Goal: Task Accomplishment & Management: Use online tool/utility

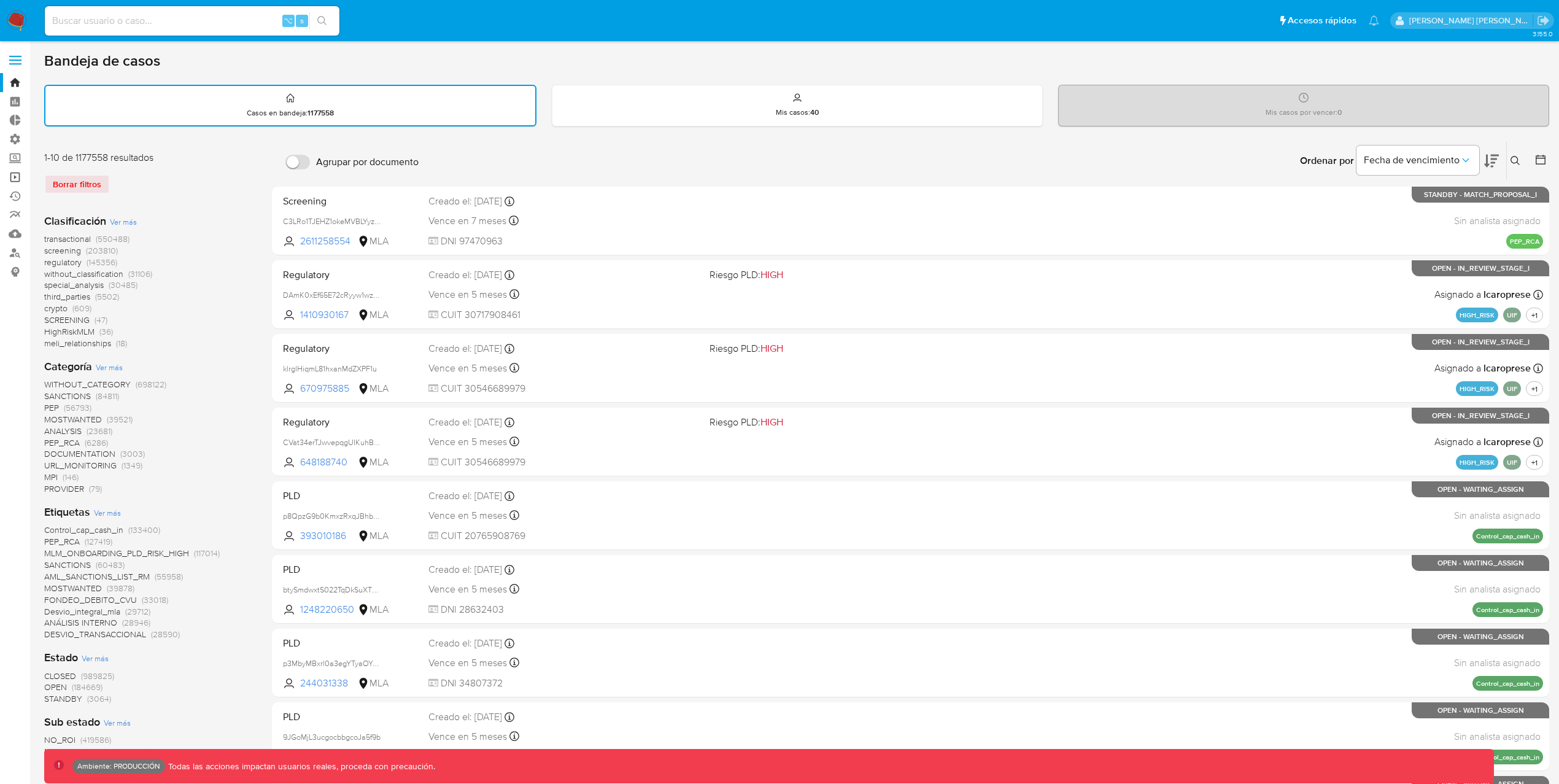
click at [17, 173] on link "Operaciones masivas" at bounding box center [73, 177] width 146 height 19
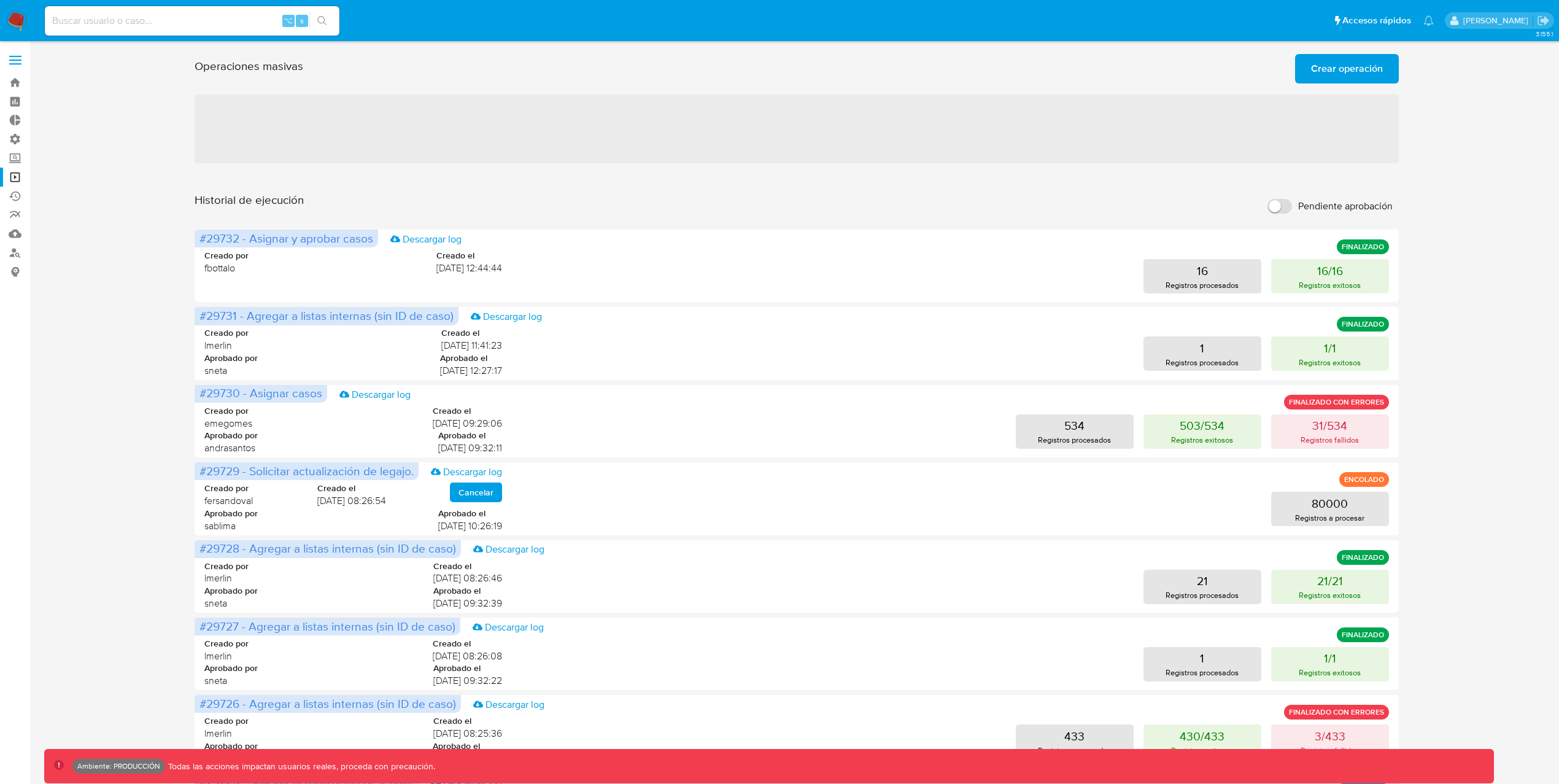
click at [1369, 73] on span "Crear operación" at bounding box center [1347, 68] width 72 height 27
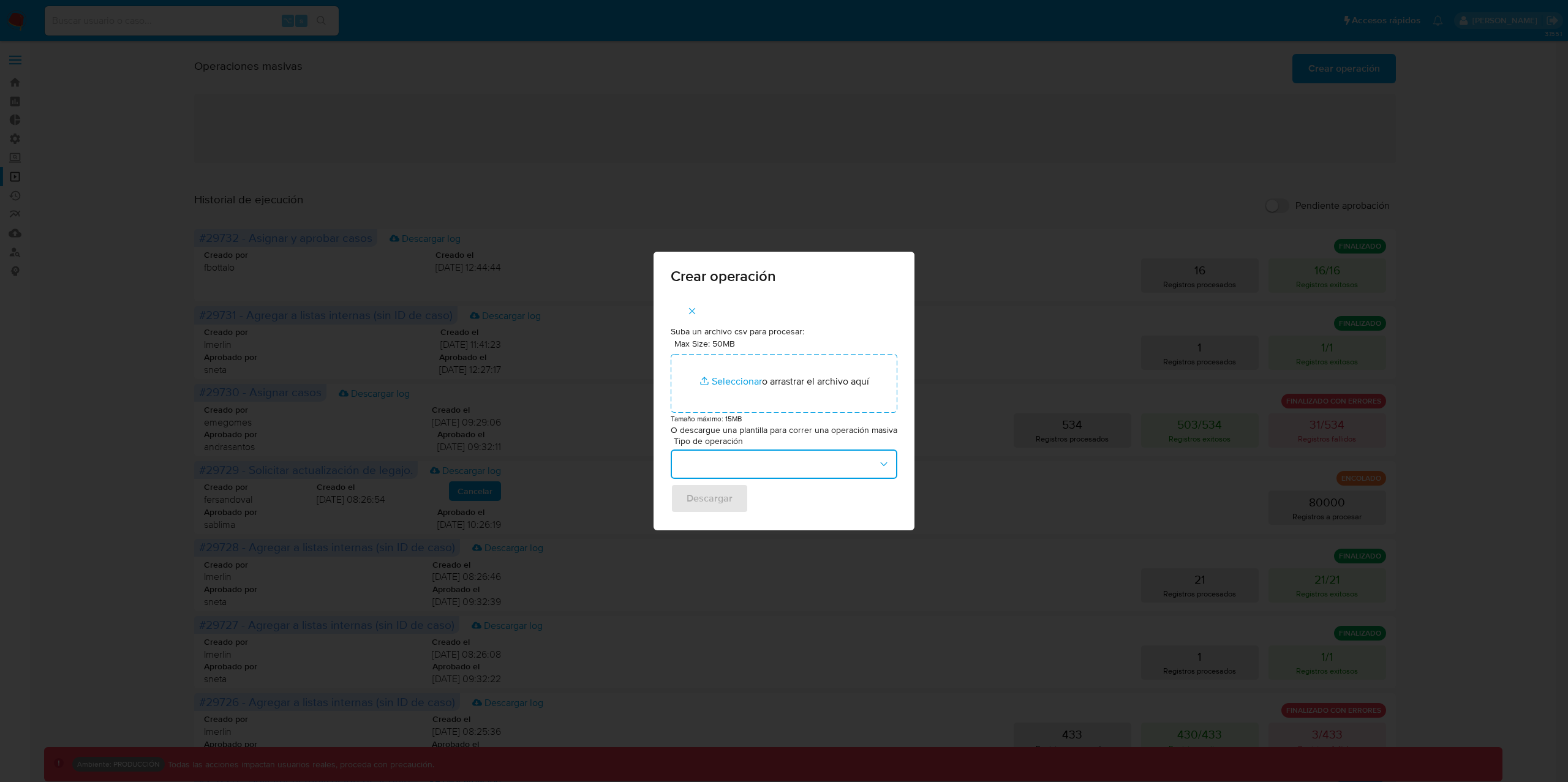
click at [738, 469] on button "button" at bounding box center [783, 463] width 227 height 29
click at [784, 507] on span "Guardar en previous match y análisis de eventos" at bounding box center [779, 501] width 202 height 24
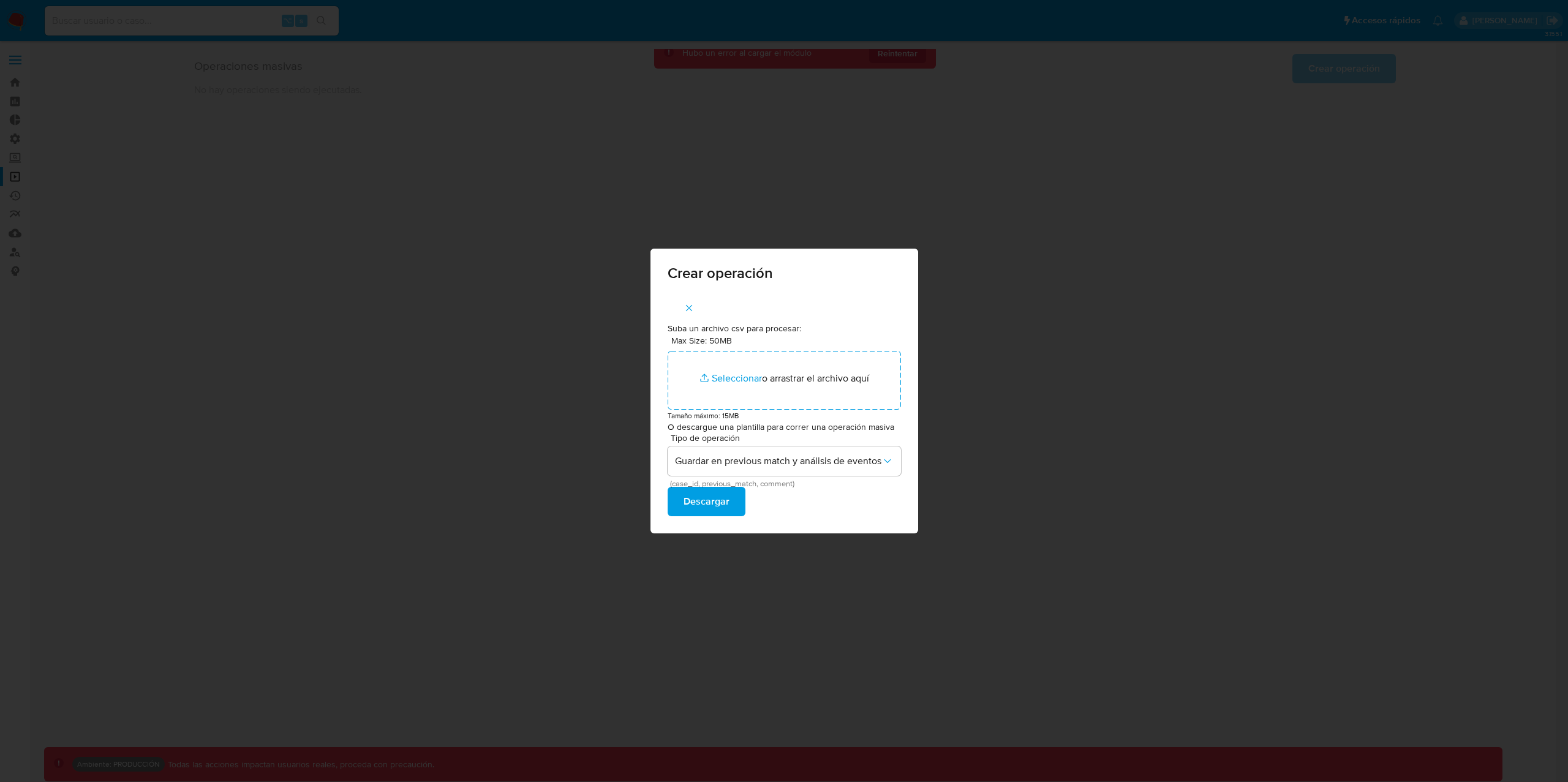
click at [1075, 473] on div "Crear operación Suba un archivo csv para procesar: Max Size: 50MB Seleccionar a…" at bounding box center [784, 391] width 1568 height 782
click at [957, 144] on div "Crear operación Suba un archivo csv para procesar: Max Size: 50MB Seleccionar a…" at bounding box center [784, 391] width 1568 height 782
click at [693, 308] on icon "button" at bounding box center [689, 308] width 11 height 11
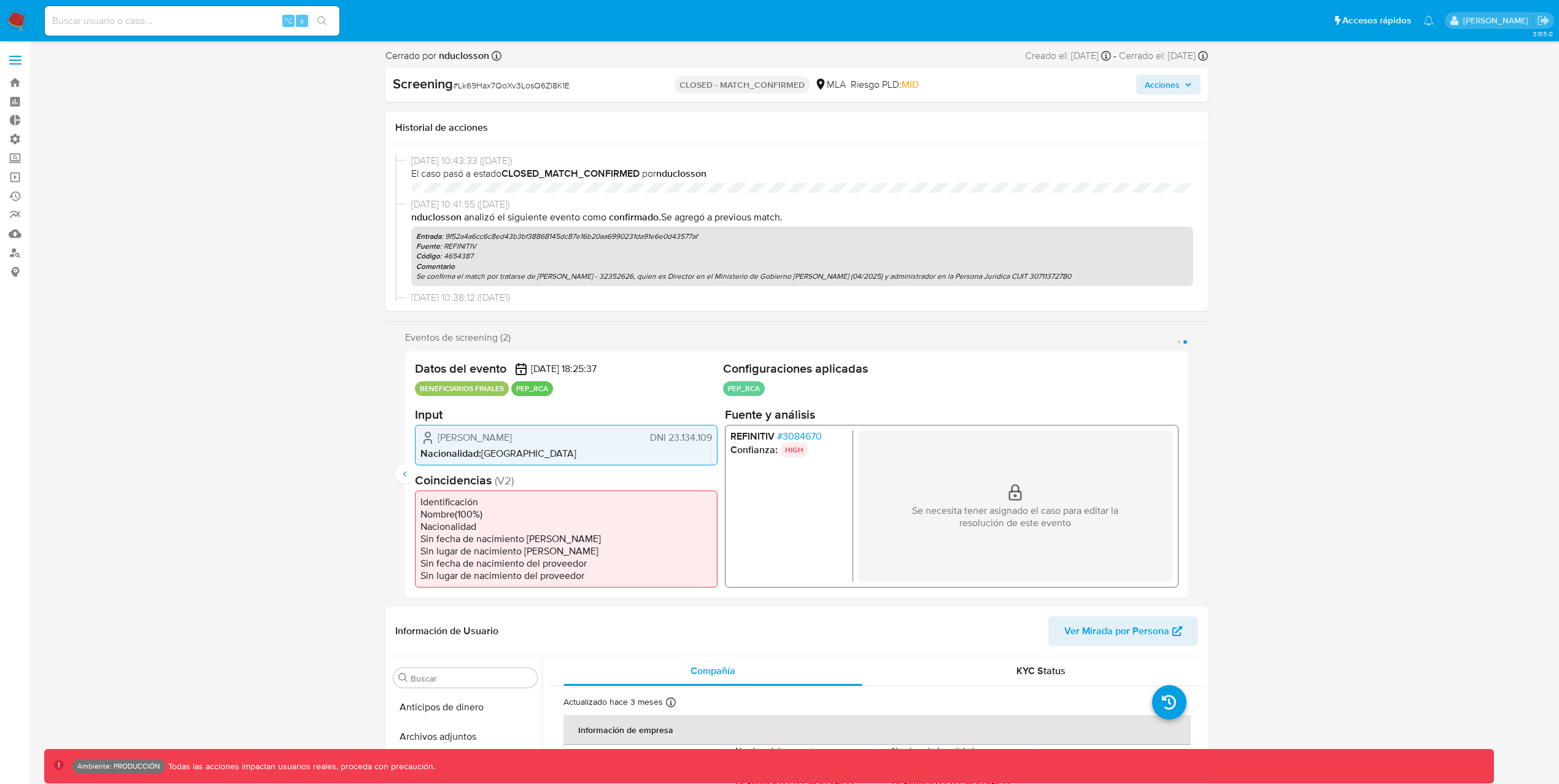
select select "10"
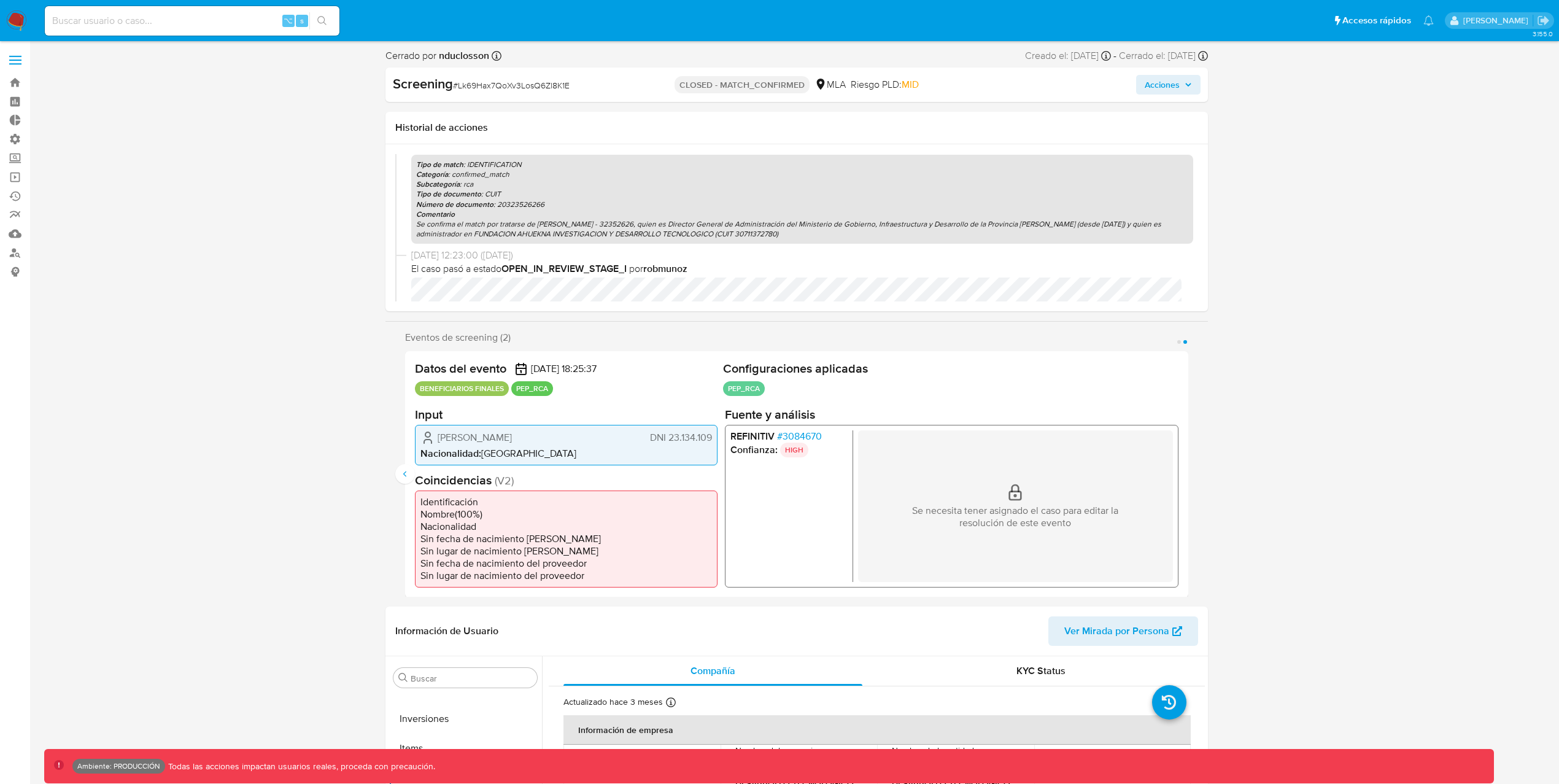
scroll to position [200, 0]
click at [402, 474] on icon "Anterior" at bounding box center [405, 474] width 9 height 9
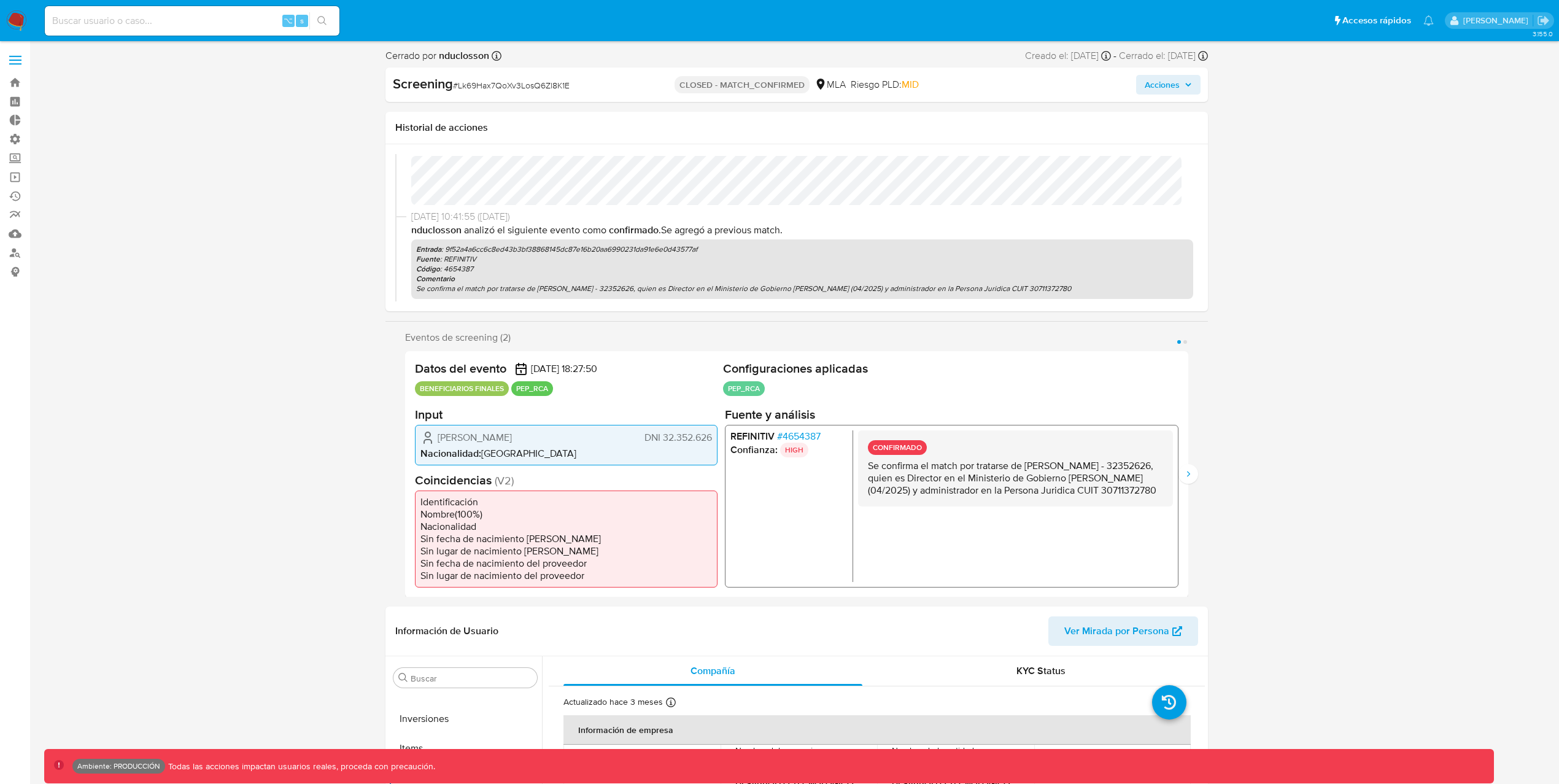
scroll to position [24, 0]
click at [535, 86] on span "# Lk69Hax7QoXv3LosQ6Zl8K1E" at bounding box center [512, 86] width 116 height 13
copy span "Lk69Hax7QoXv3LosQ6Zl8K1E"
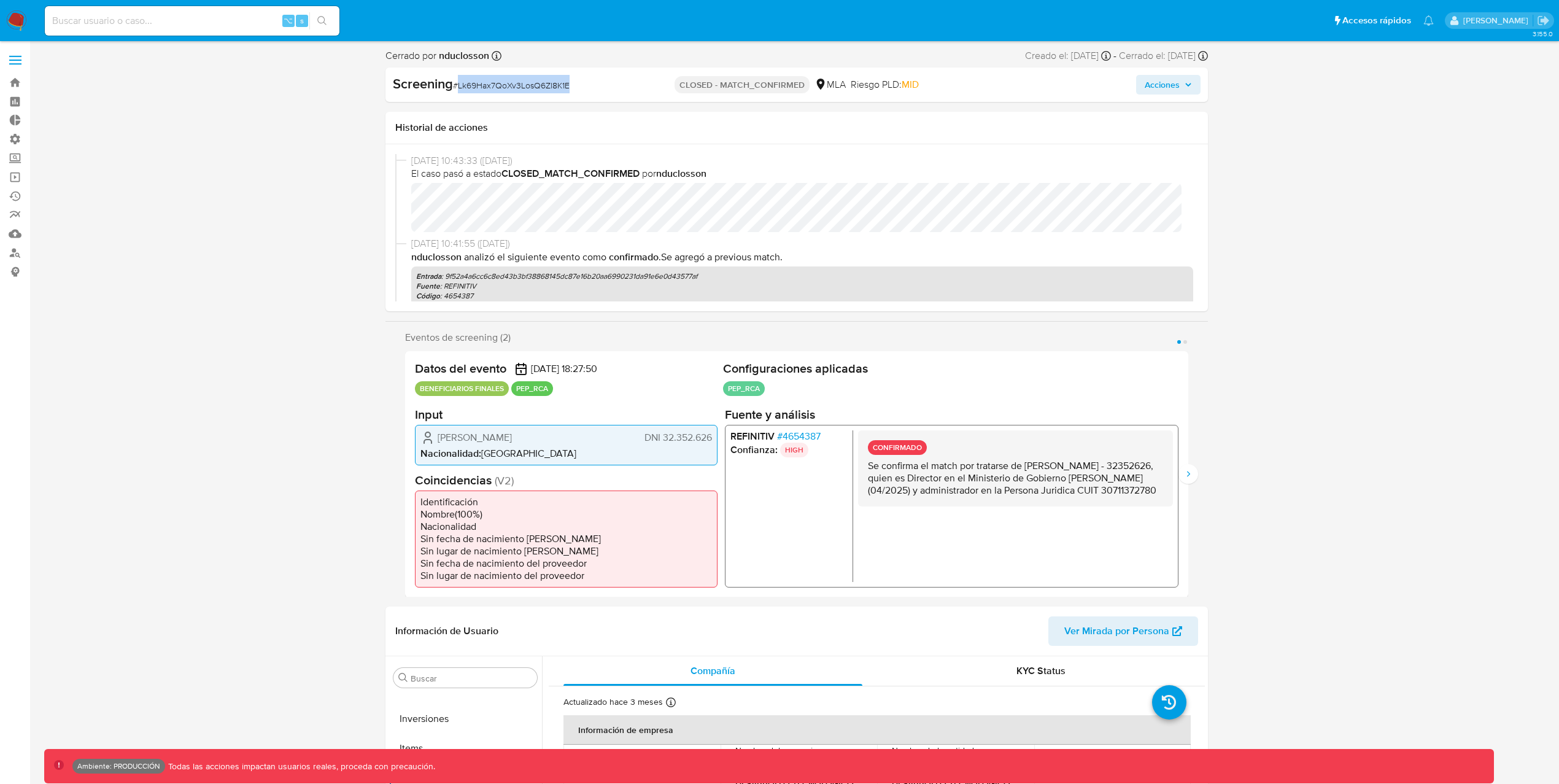
click at [512, 89] on span "# Lk69Hax7QoXv3LosQ6Zl8K1E" at bounding box center [512, 86] width 116 height 13
click at [1192, 475] on icon "Siguiente" at bounding box center [1188, 474] width 9 height 9
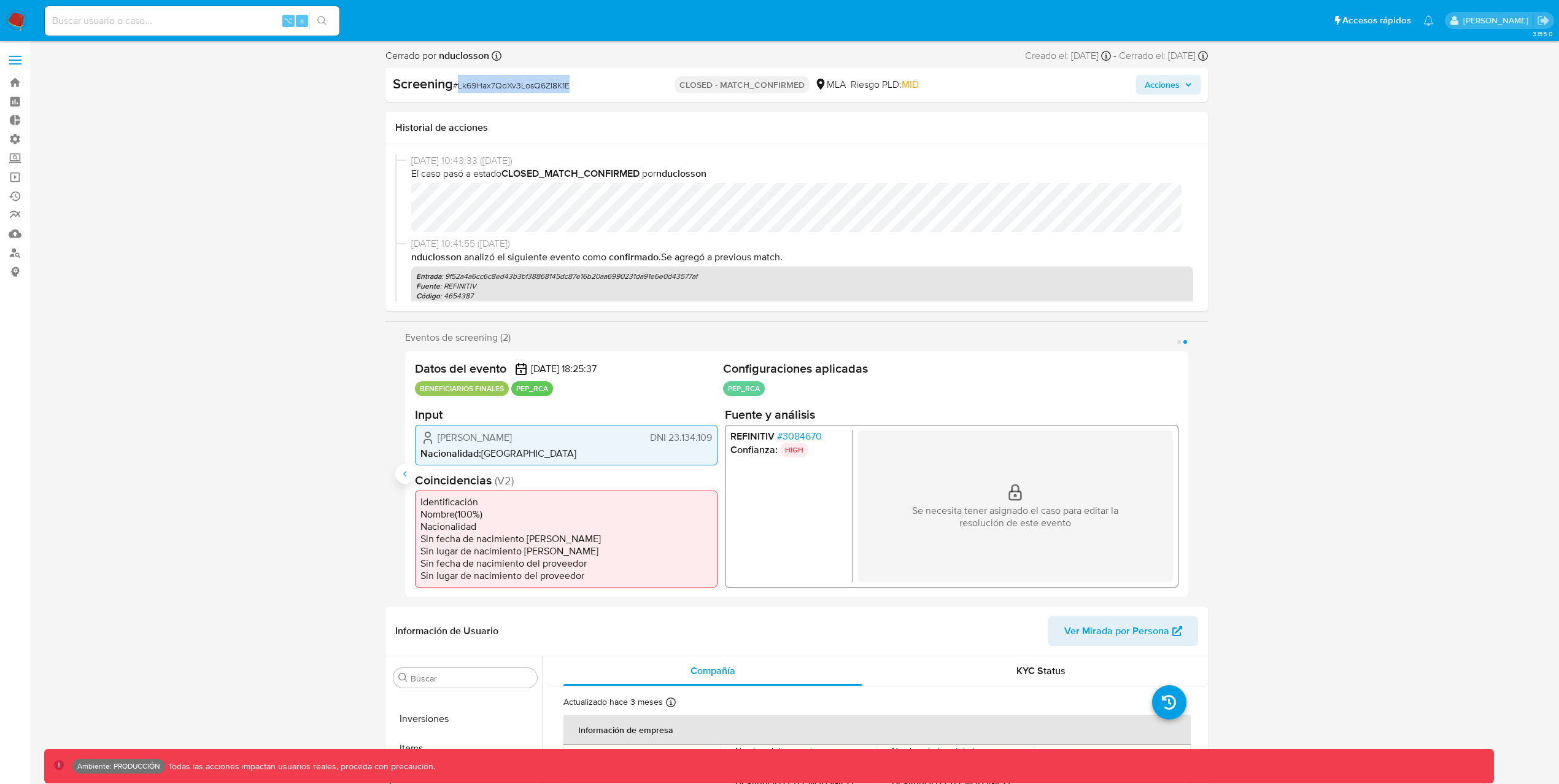
click at [405, 475] on icon "Anterior" at bounding box center [405, 473] width 3 height 5
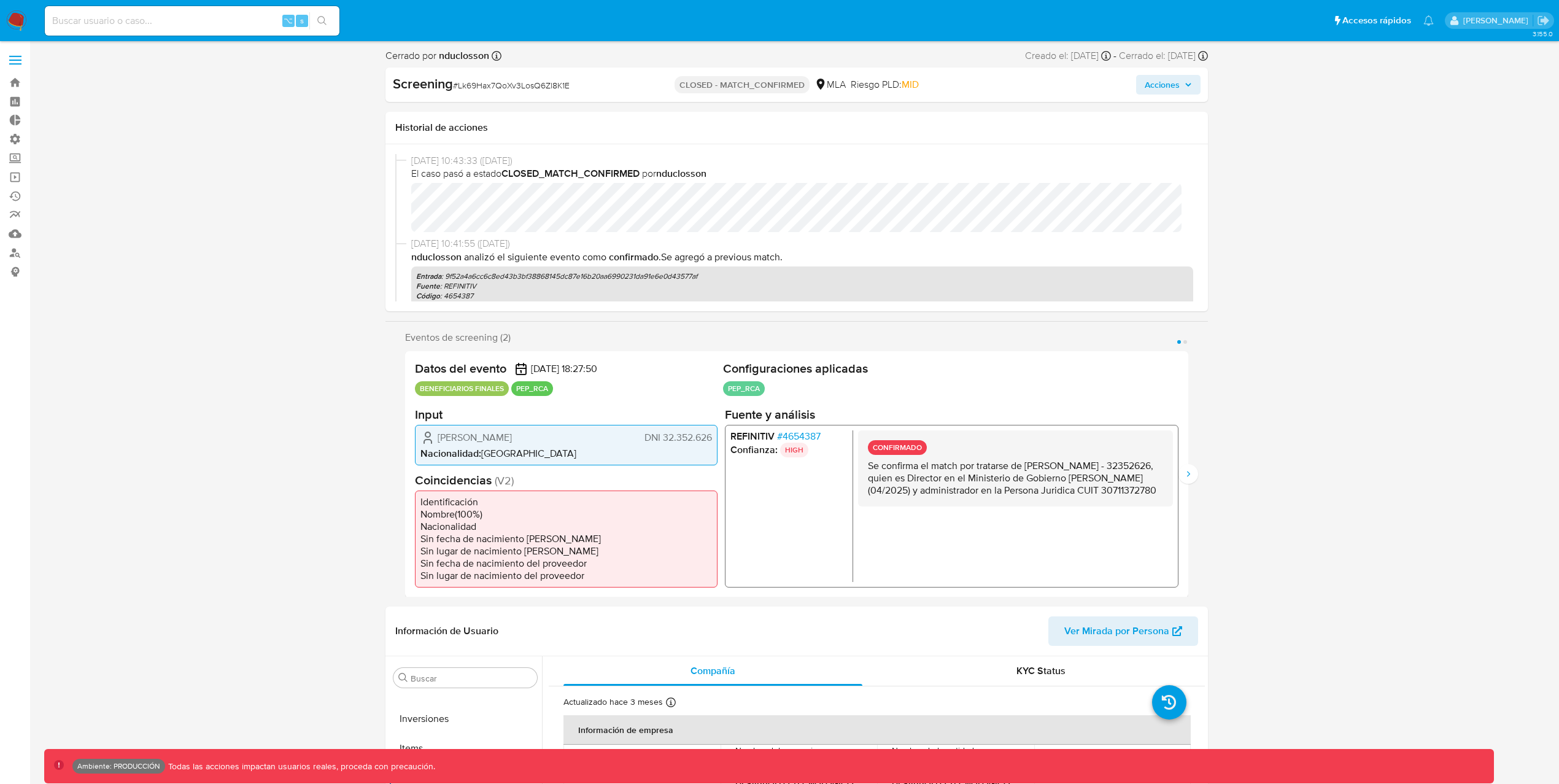
drag, startPoint x: 936, startPoint y: 445, endPoint x: 886, endPoint y: 447, distance: 50.0
click at [886, 447] on div "CONFIRMADO Se confirma el match por tratarse de [PERSON_NAME] - 32352626, quien…" at bounding box center [1015, 467] width 315 height 76
drag, startPoint x: 866, startPoint y: 446, endPoint x: 937, endPoint y: 504, distance: 91.7
click at [937, 504] on div "CONFIRMADO Se confirma el match por tratarse de [PERSON_NAME] - 32352626, quien…" at bounding box center [1015, 467] width 315 height 76
click at [1191, 473] on icon "Siguiente" at bounding box center [1188, 474] width 9 height 9
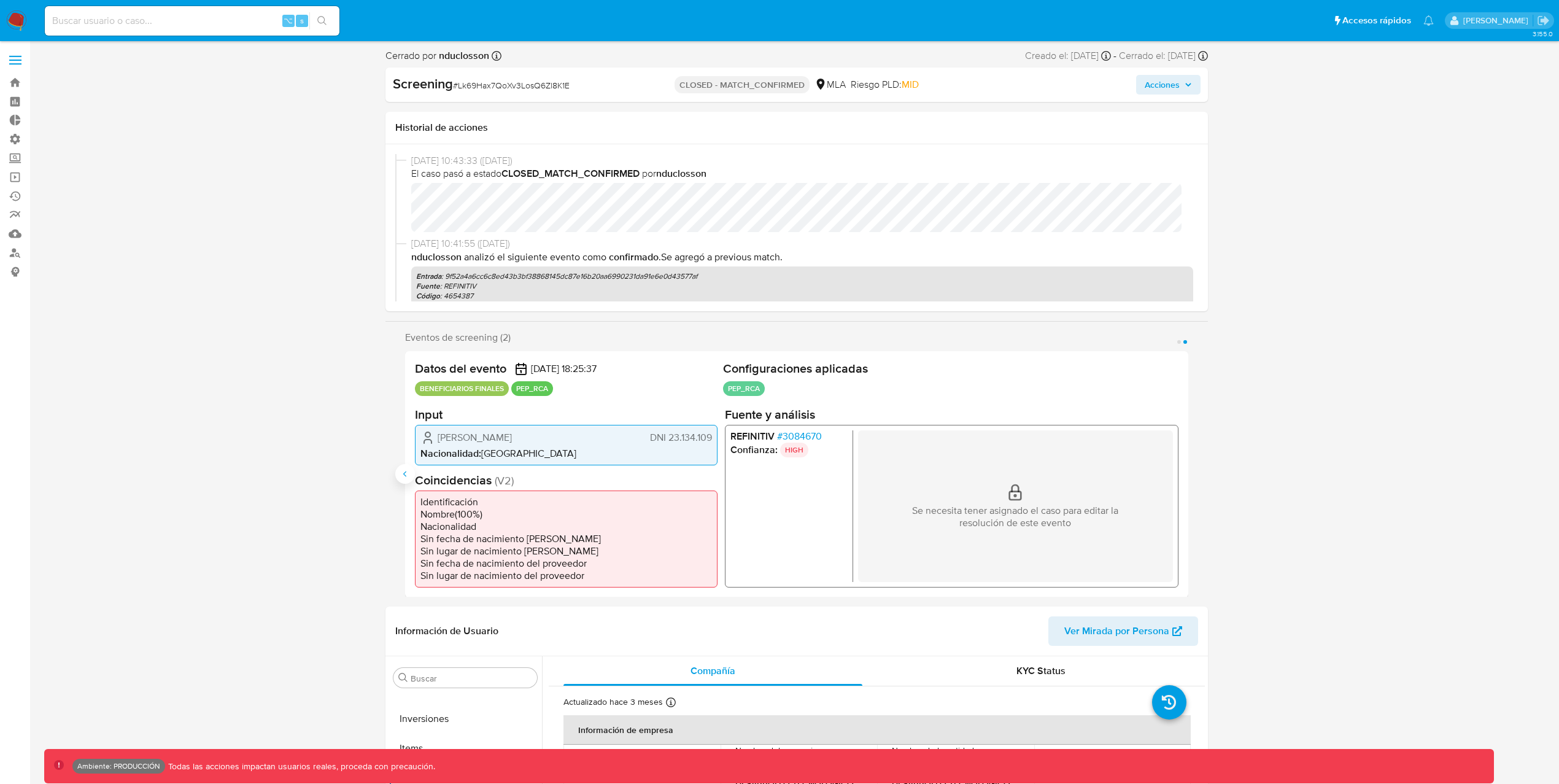
click at [404, 473] on icon "Anterior" at bounding box center [405, 474] width 9 height 9
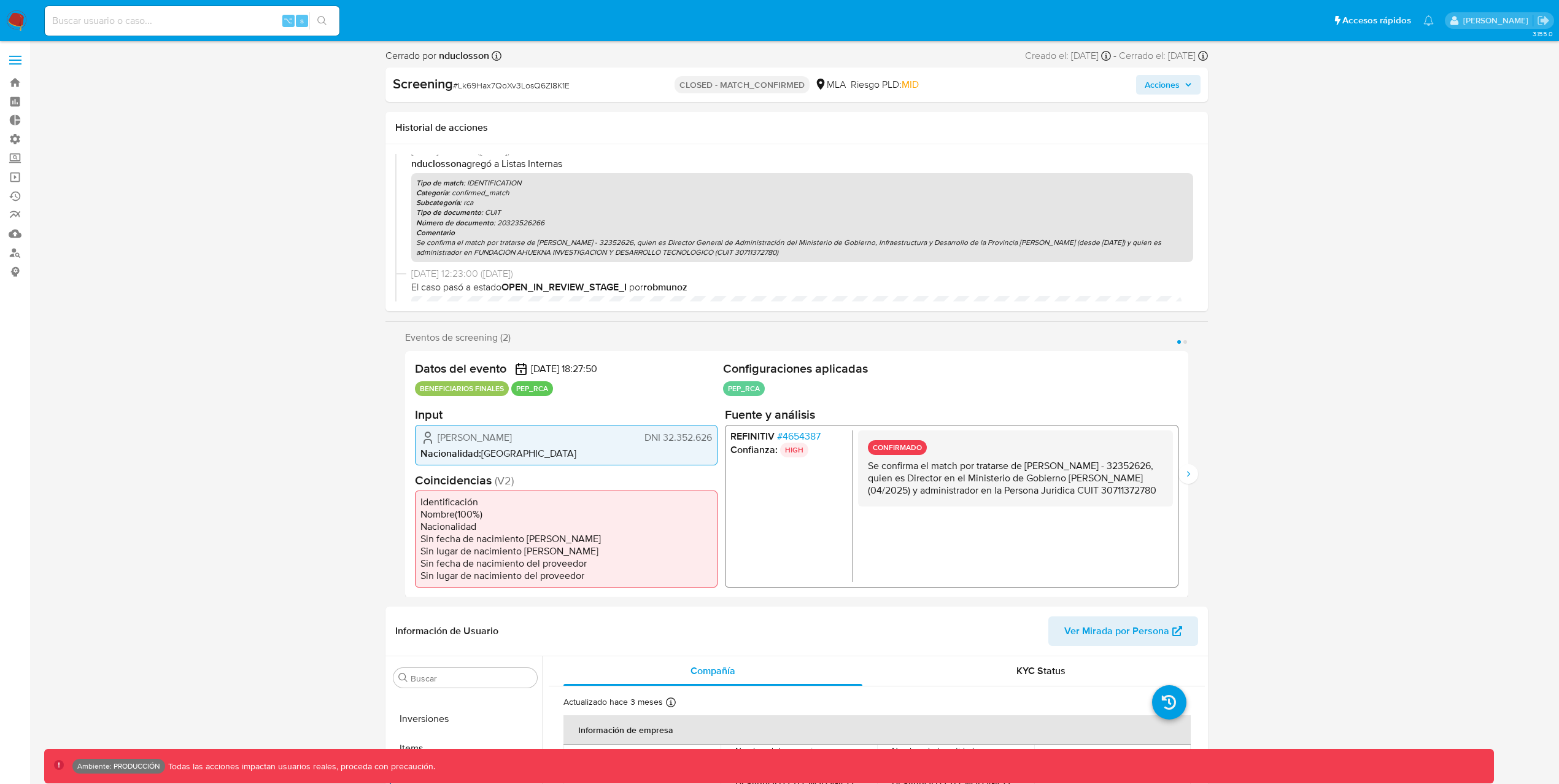
scroll to position [189, 0]
drag, startPoint x: 807, startPoint y: 254, endPoint x: 394, endPoint y: 237, distance: 413.3
click at [394, 237] on div "[DATE] 10:43:33 ([DATE]) El caso pasó a estado CLOSED_MATCH_CONFIRMED por [PERS…" at bounding box center [797, 228] width 823 height 167
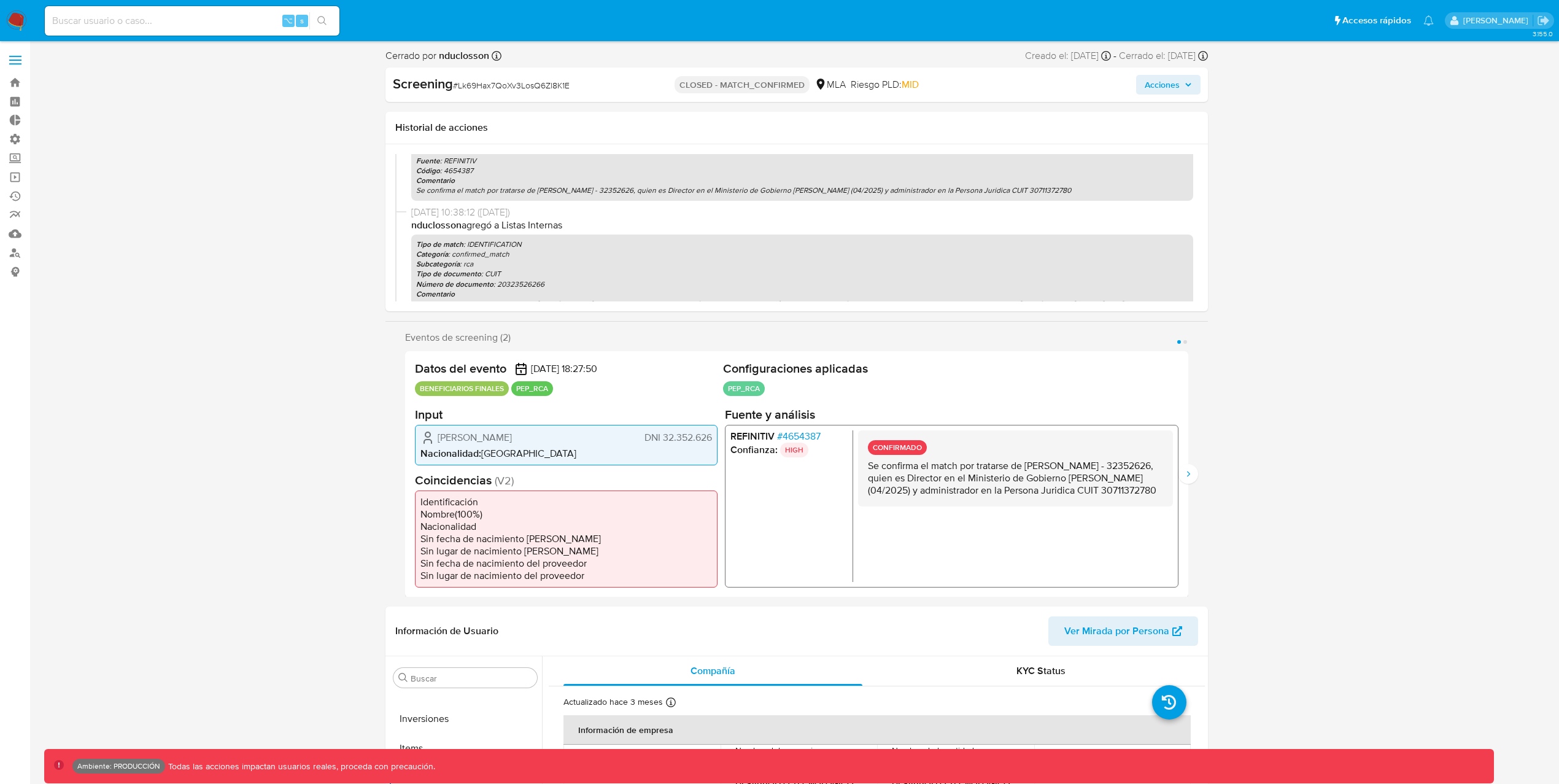
scroll to position [124, 0]
click at [456, 190] on p "Se confirma el match por tratarse de [PERSON_NAME] - 32352626, quien es Directo…" at bounding box center [802, 191] width 772 height 9
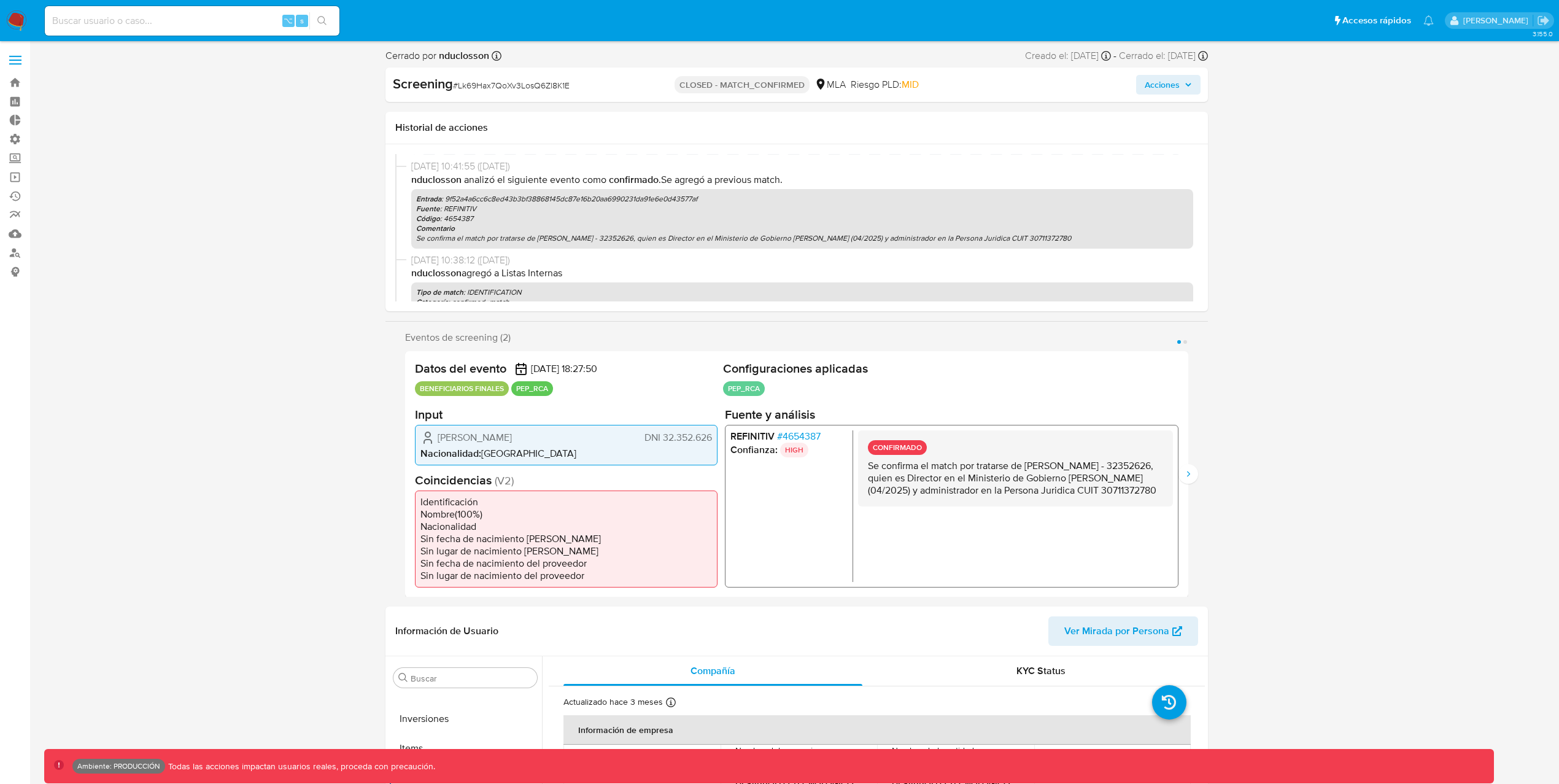
scroll to position [77, 0]
drag, startPoint x: 934, startPoint y: 501, endPoint x: 867, endPoint y: 449, distance: 84.8
click at [867, 449] on div "CONFIRMADO Se confirma el match por tratarse de [PERSON_NAME] - 32352626, quien…" at bounding box center [1015, 467] width 315 height 76
click at [1188, 475] on icon "Siguiente" at bounding box center [1188, 474] width 9 height 9
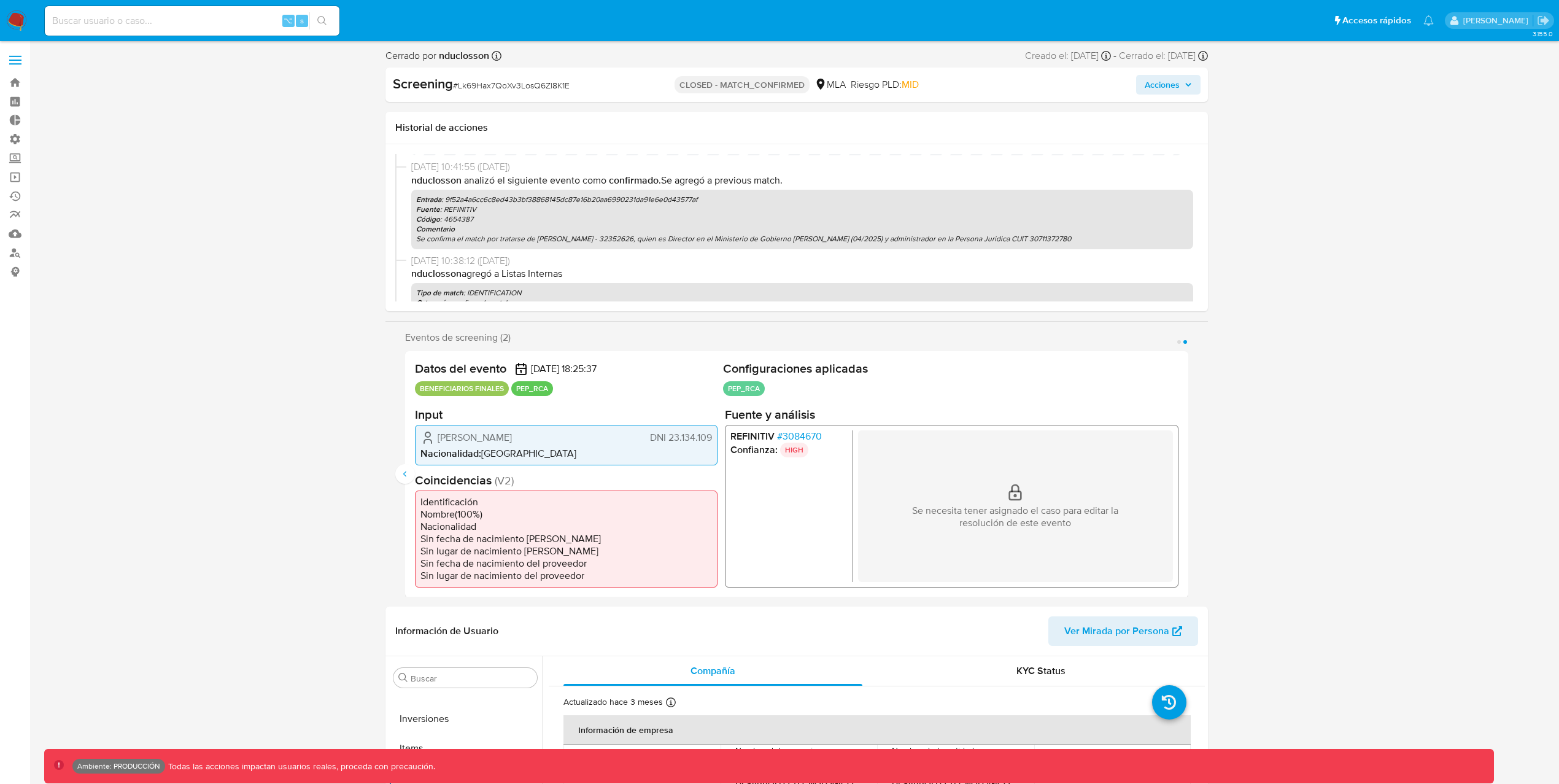
drag, startPoint x: 971, startPoint y: 478, endPoint x: 910, endPoint y: 480, distance: 61.0
click at [915, 493] on div "Se necesita tener asignado el caso para editar la resolución de este evento" at bounding box center [1015, 505] width 315 height 152
drag, startPoint x: 936, startPoint y: 500, endPoint x: 986, endPoint y: 541, distance: 64.7
click at [986, 553] on div "Se necesita tener asignado el caso para editar la resolución de este evento" at bounding box center [1015, 505] width 315 height 152
